Goal: Navigation & Orientation: Find specific page/section

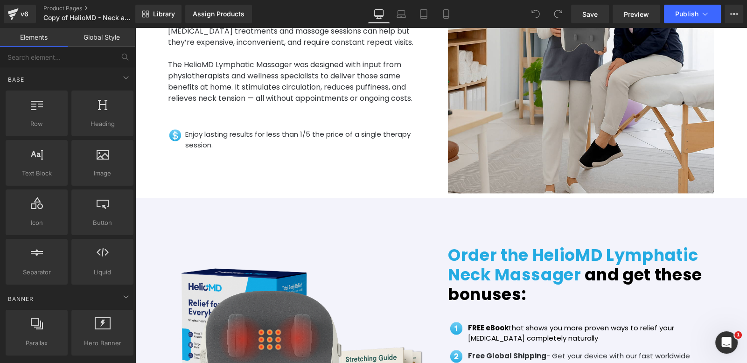
scroll to position [1865, 0]
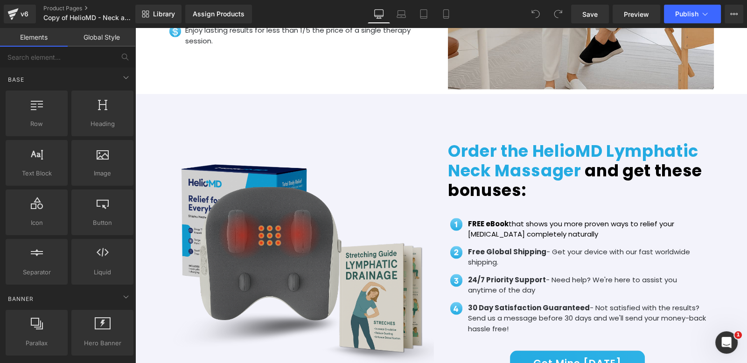
click at [254, 240] on img at bounding box center [301, 258] width 266 height 266
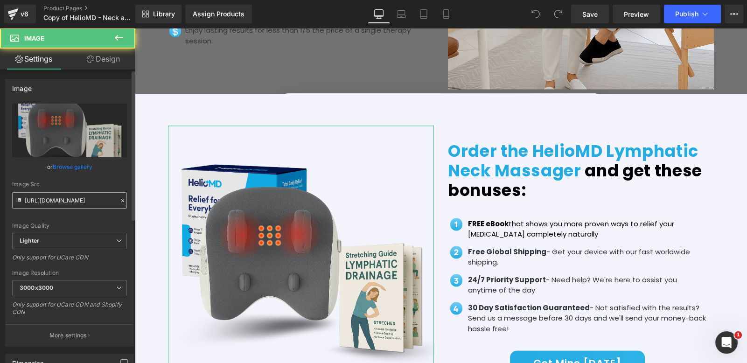
scroll to position [0, 490]
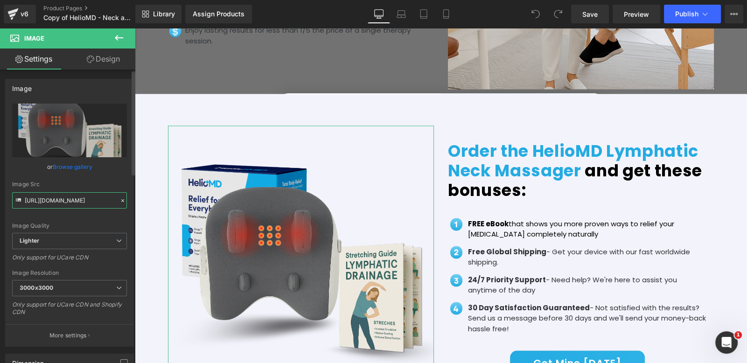
click at [98, 202] on input "[URL][DOMAIN_NAME]" at bounding box center [69, 200] width 115 height 16
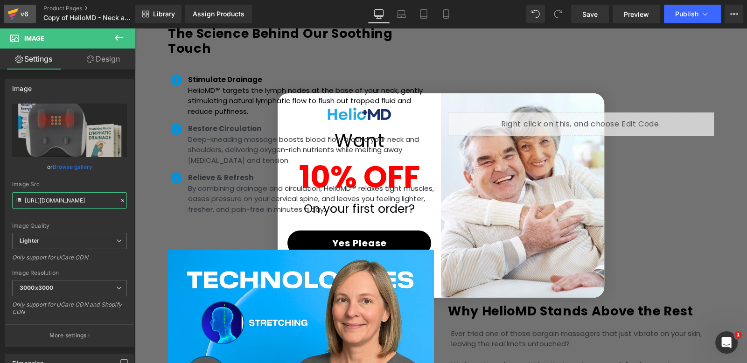
scroll to position [0, 980]
click at [57, 10] on link "Product Pages" at bounding box center [96, 8] width 107 height 7
